Goal: Task Accomplishment & Management: Manage account settings

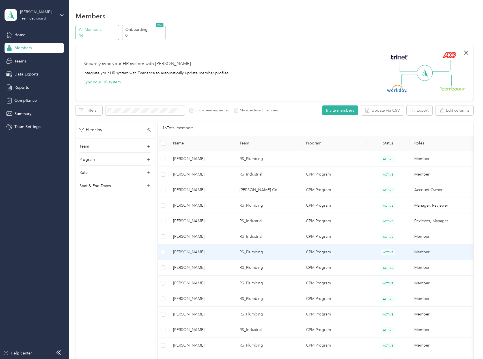
scroll to position [94, 0]
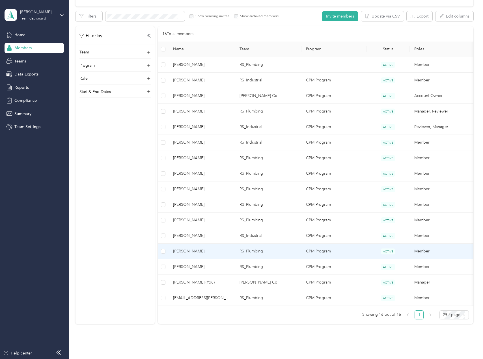
click at [211, 251] on span "[PERSON_NAME]" at bounding box center [201, 251] width 57 height 6
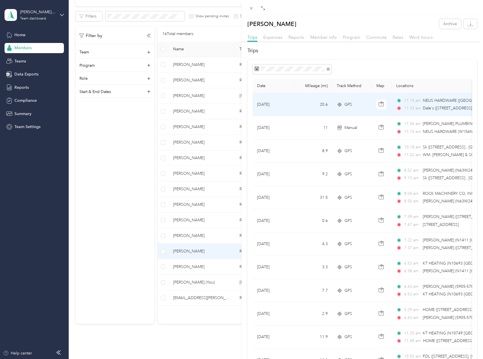
click at [304, 104] on td "20.6" at bounding box center [313, 104] width 37 height 23
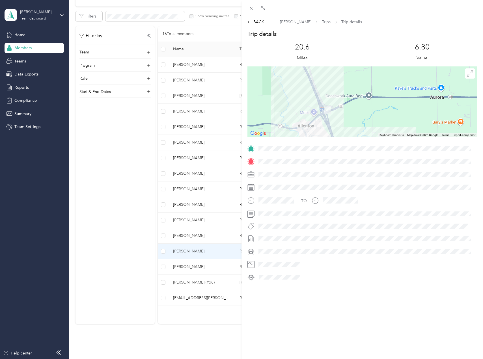
drag, startPoint x: 315, startPoint y: 108, endPoint x: 340, endPoint y: 97, distance: 26.9
click at [340, 97] on div at bounding box center [361, 101] width 229 height 71
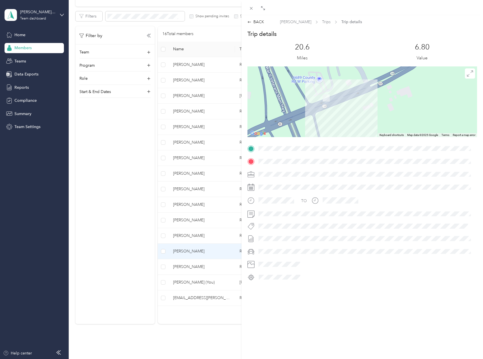
drag, startPoint x: 327, startPoint y: 119, endPoint x: 349, endPoint y: 55, distance: 68.3
click at [349, 55] on div "Trip details This trip cannot be edited because it is either under review, appr…" at bounding box center [361, 156] width 229 height 252
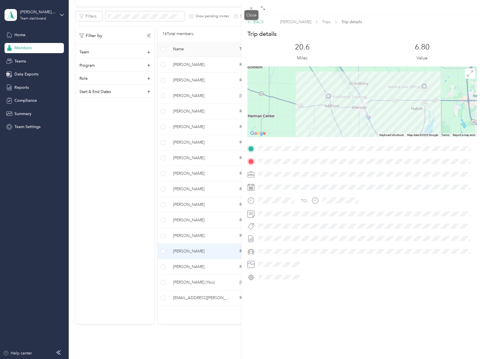
click at [256, 22] on div "BACK" at bounding box center [255, 22] width 17 height 6
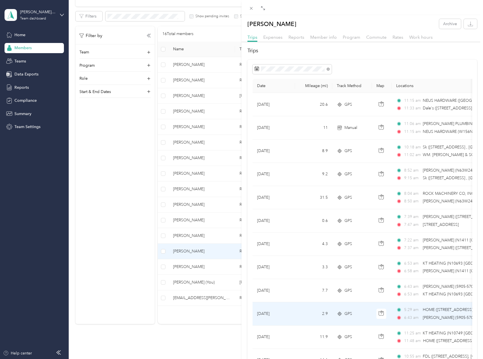
click at [309, 315] on td "2.9" at bounding box center [313, 313] width 37 height 23
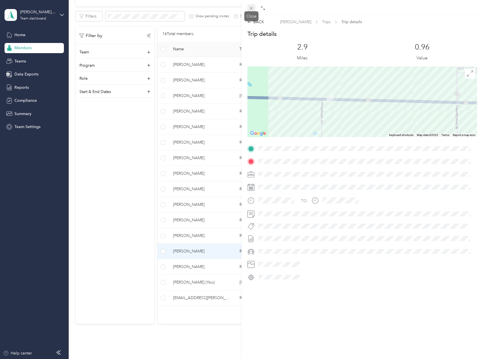
click at [250, 5] on span at bounding box center [251, 8] width 8 height 8
